Goal: Entertainment & Leisure: Browse casually

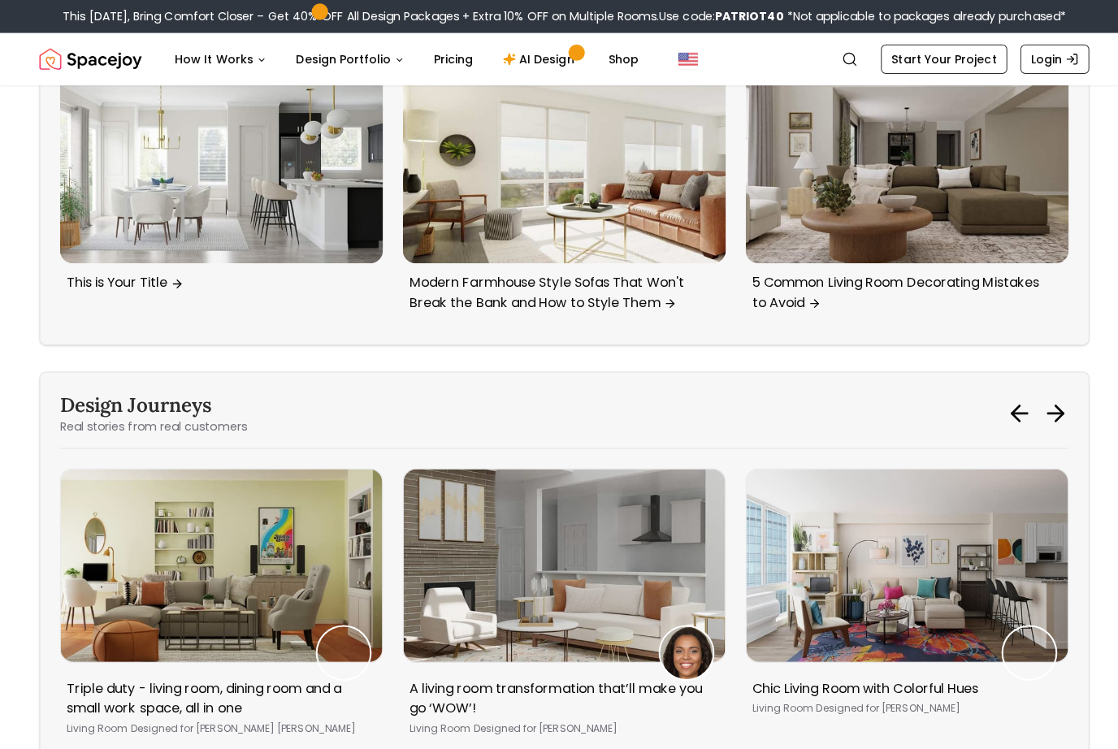
scroll to position [6319, 0]
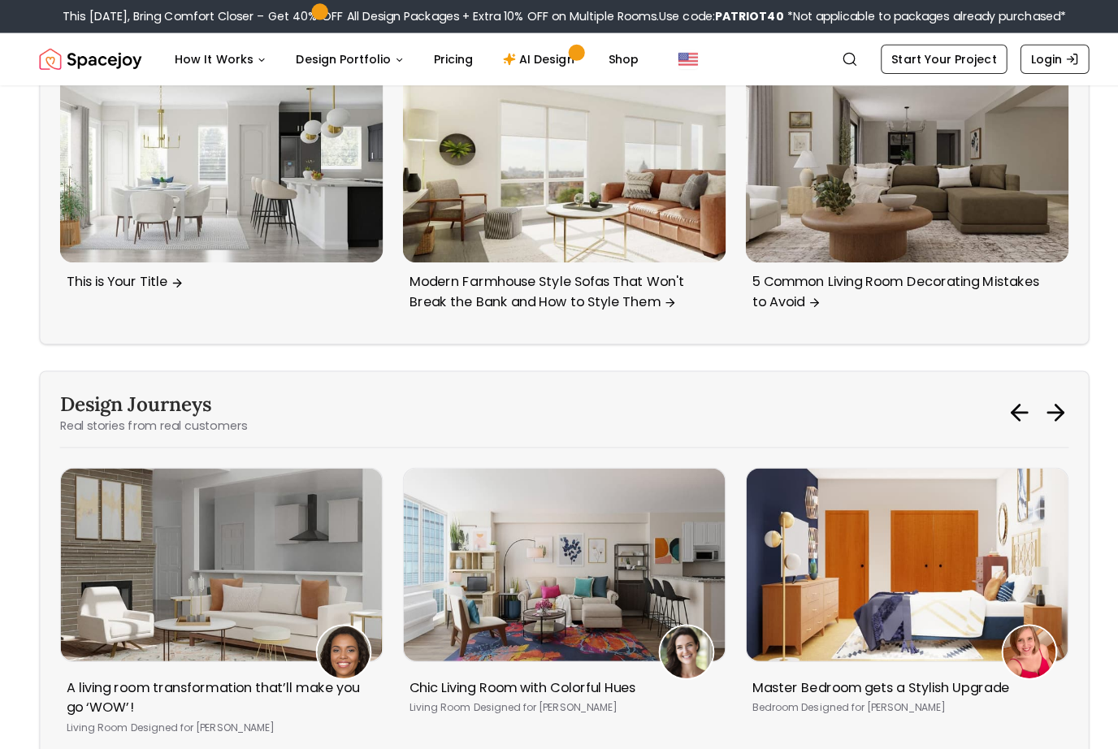
click at [534, 464] on img "1 / 5" at bounding box center [559, 559] width 319 height 191
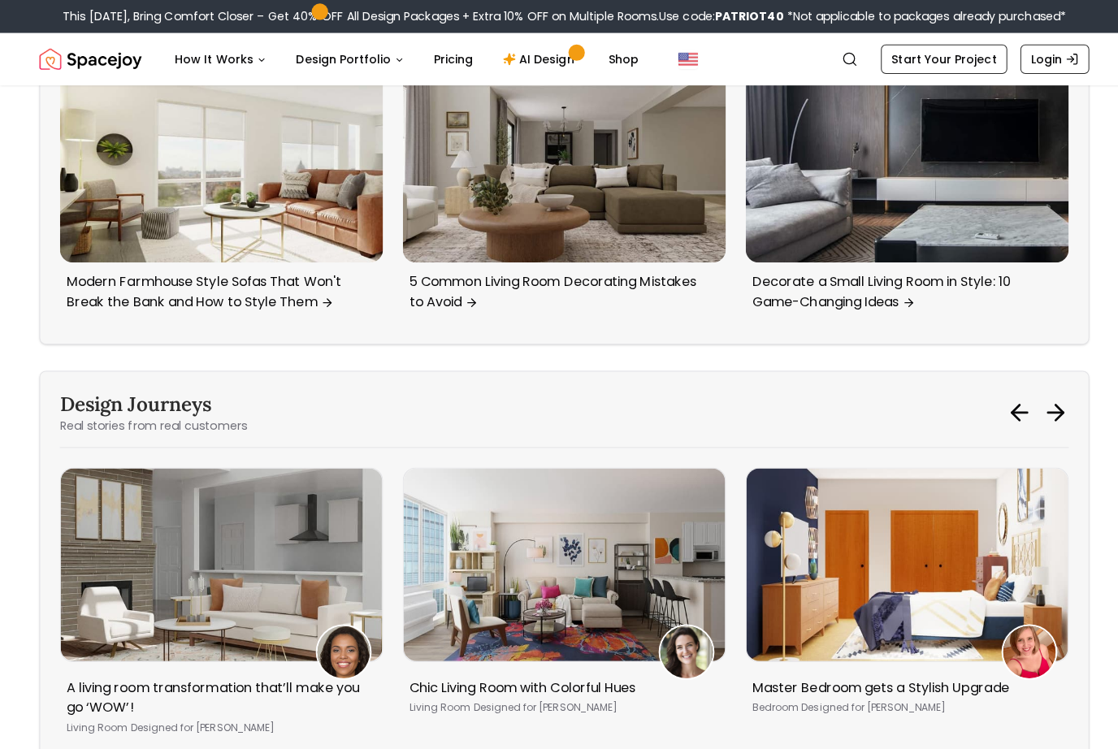
click at [575, 464] on img "1 / 5" at bounding box center [559, 559] width 319 height 191
click at [497, 464] on img "1 / 5" at bounding box center [559, 559] width 319 height 191
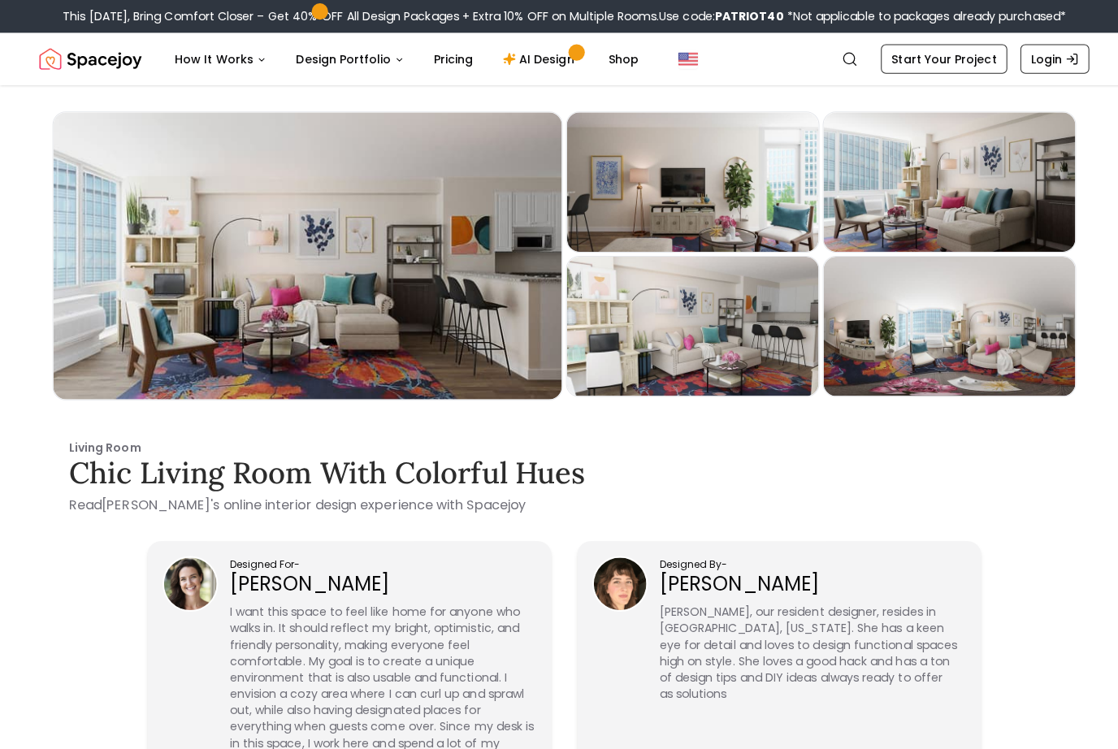
scroll to position [10, 0]
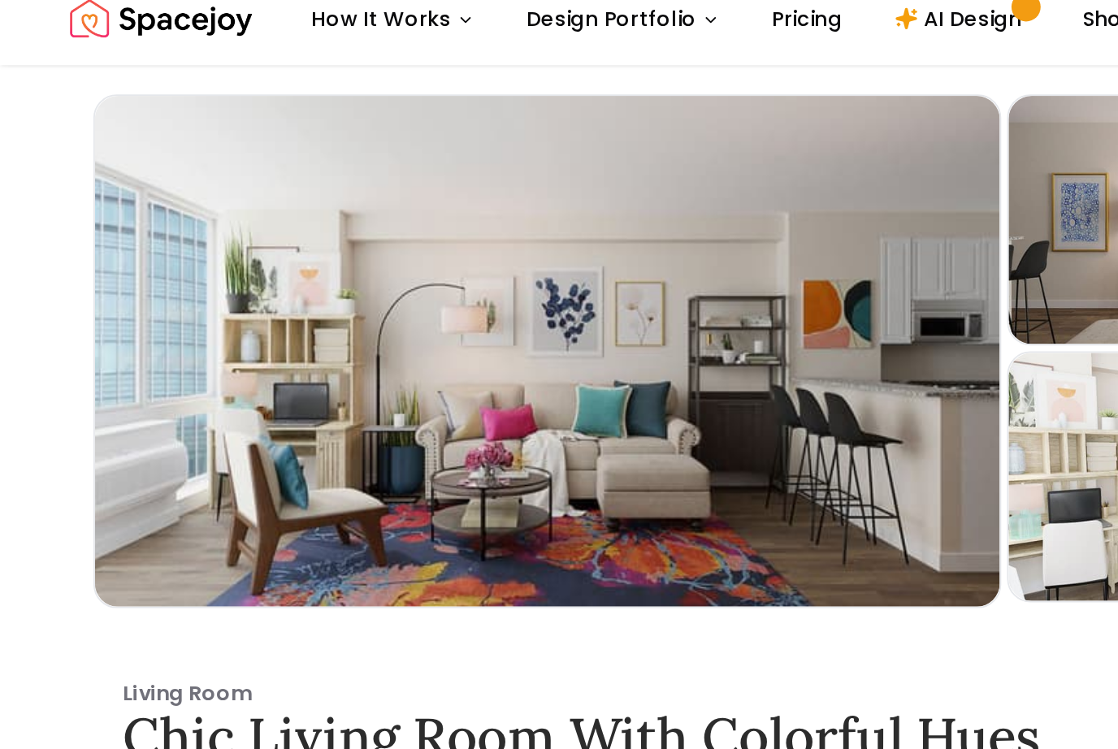
click at [204, 193] on div "Preview" at bounding box center [305, 244] width 504 height 284
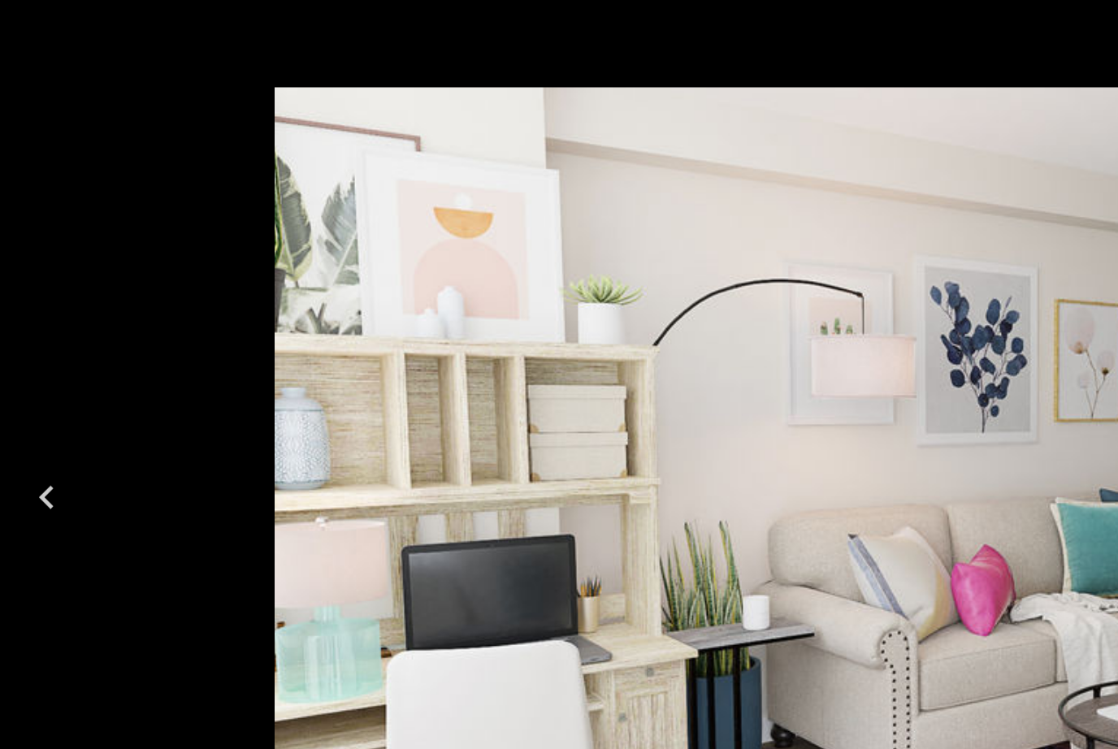
click at [30, 312] on icon "Previous" at bounding box center [26, 325] width 26 height 26
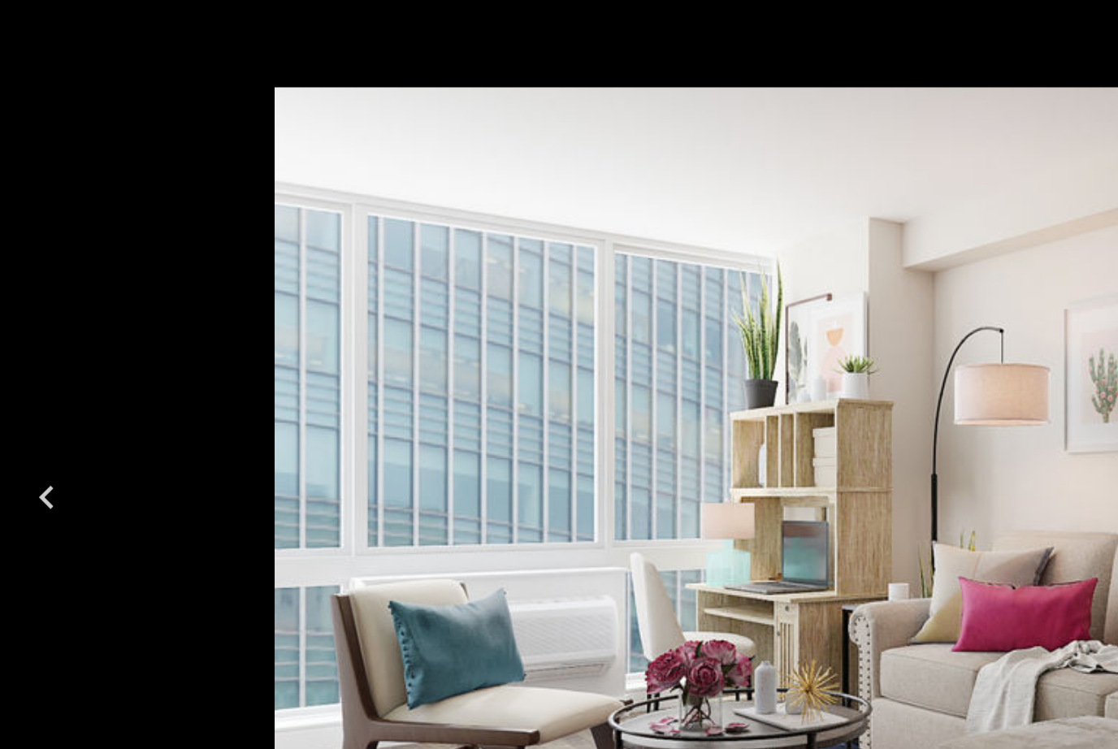
click at [25, 319] on icon "Previous" at bounding box center [26, 325] width 8 height 13
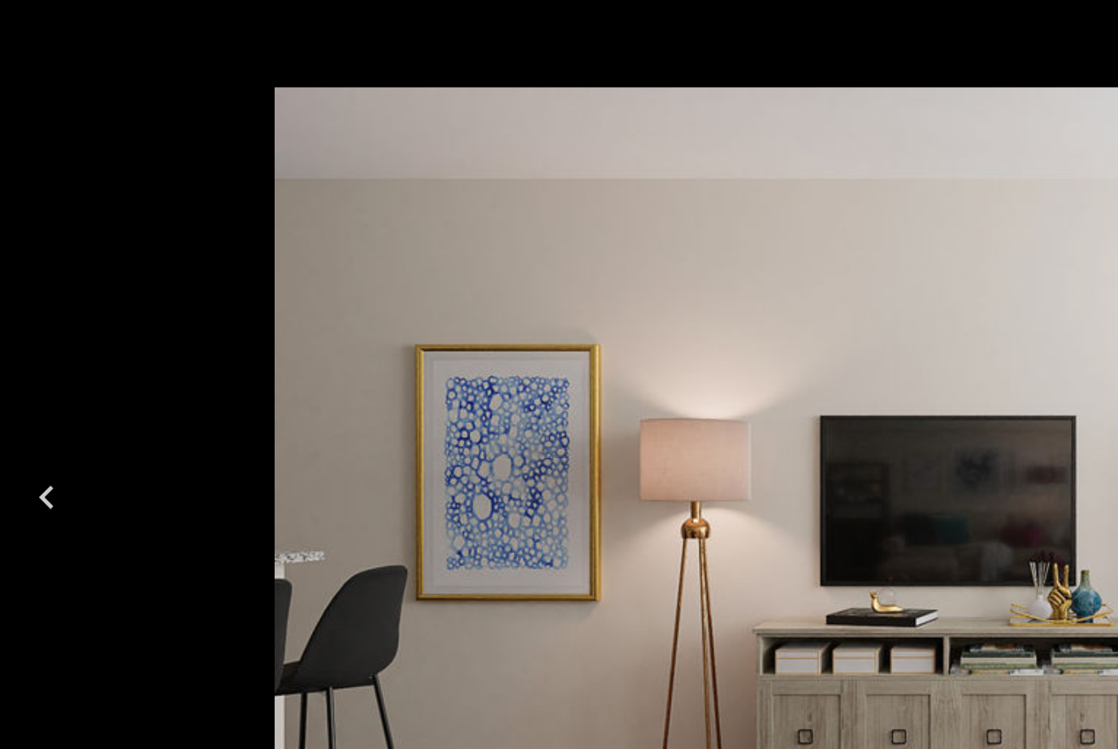
click at [28, 312] on icon "Previous" at bounding box center [26, 325] width 26 height 26
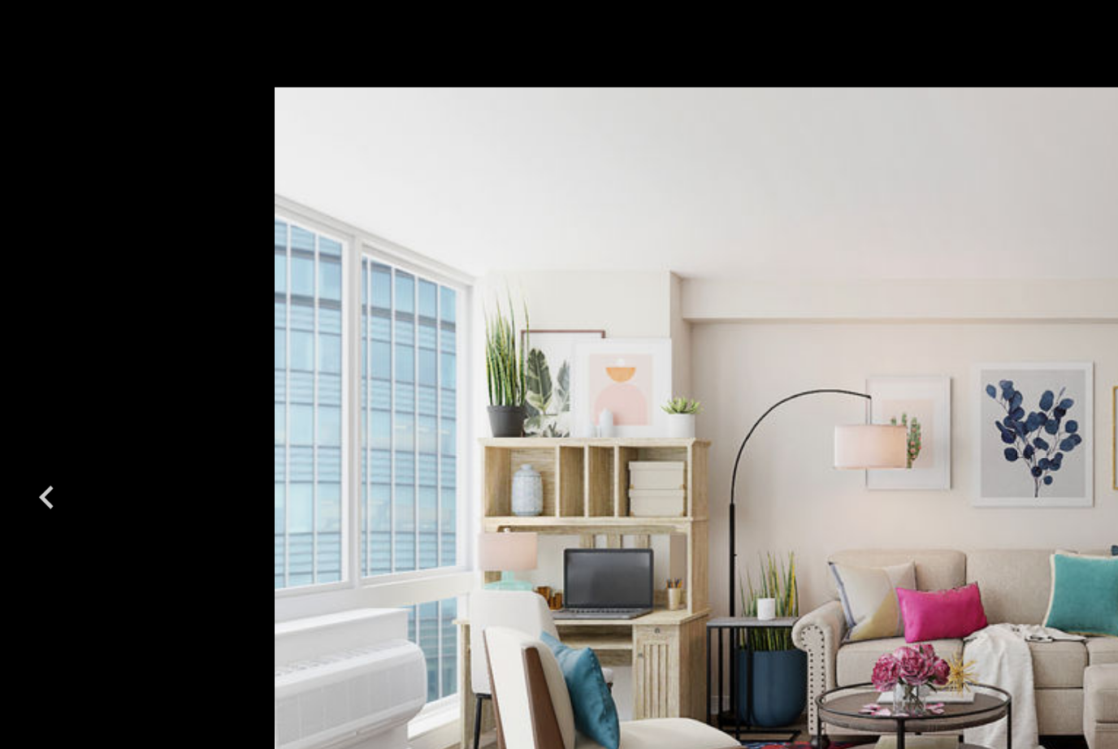
click at [23, 312] on icon "Previous" at bounding box center [26, 325] width 26 height 26
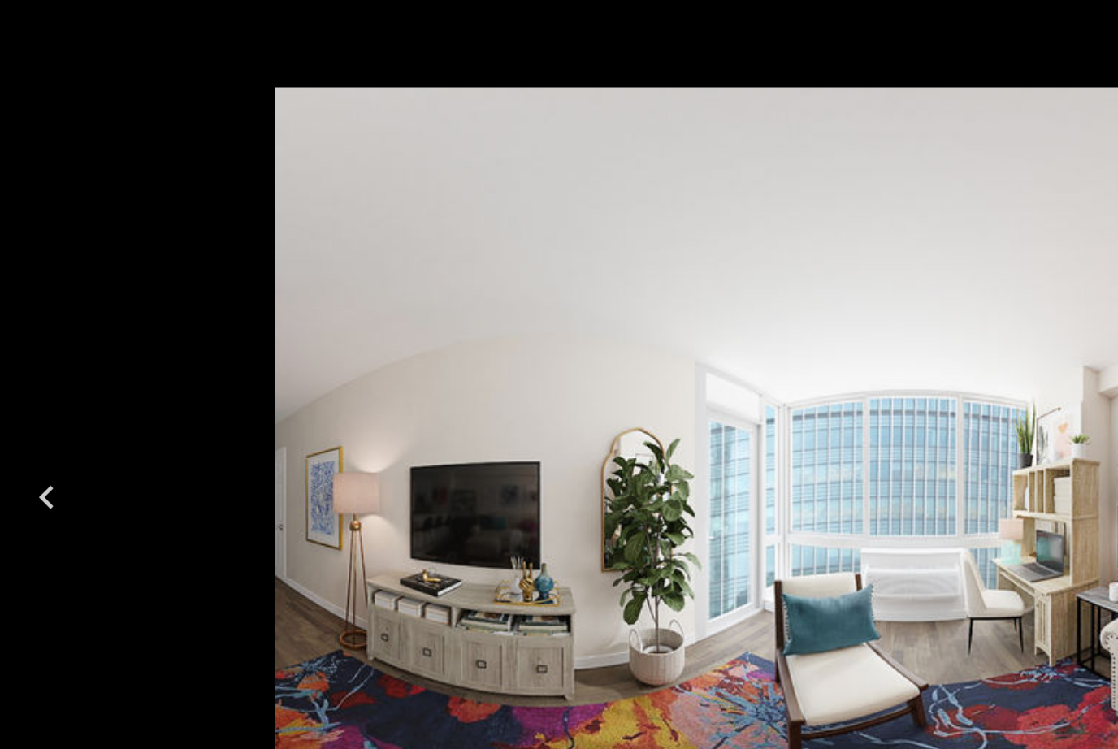
click at [31, 312] on icon "Previous" at bounding box center [26, 325] width 26 height 26
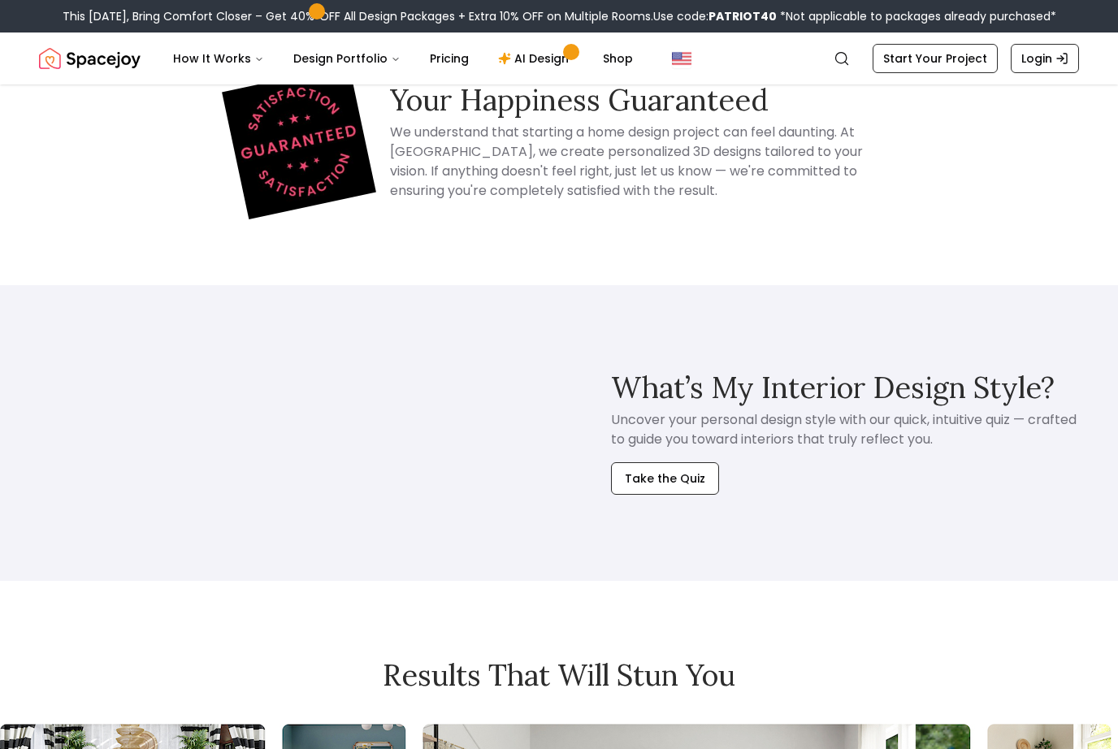
scroll to position [7567, 0]
